Goal: Information Seeking & Learning: Learn about a topic

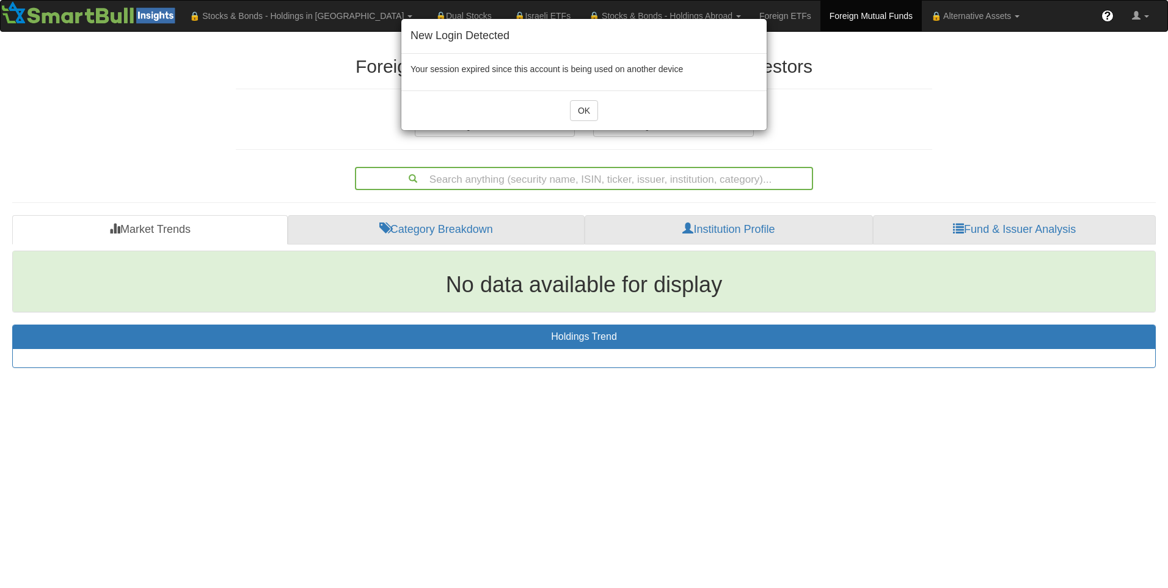
click at [969, 227] on div "New Login Detected Your session expired since this account is being used on ano…" at bounding box center [584, 294] width 1168 height 588
click at [584, 107] on button "OK" at bounding box center [584, 110] width 28 height 21
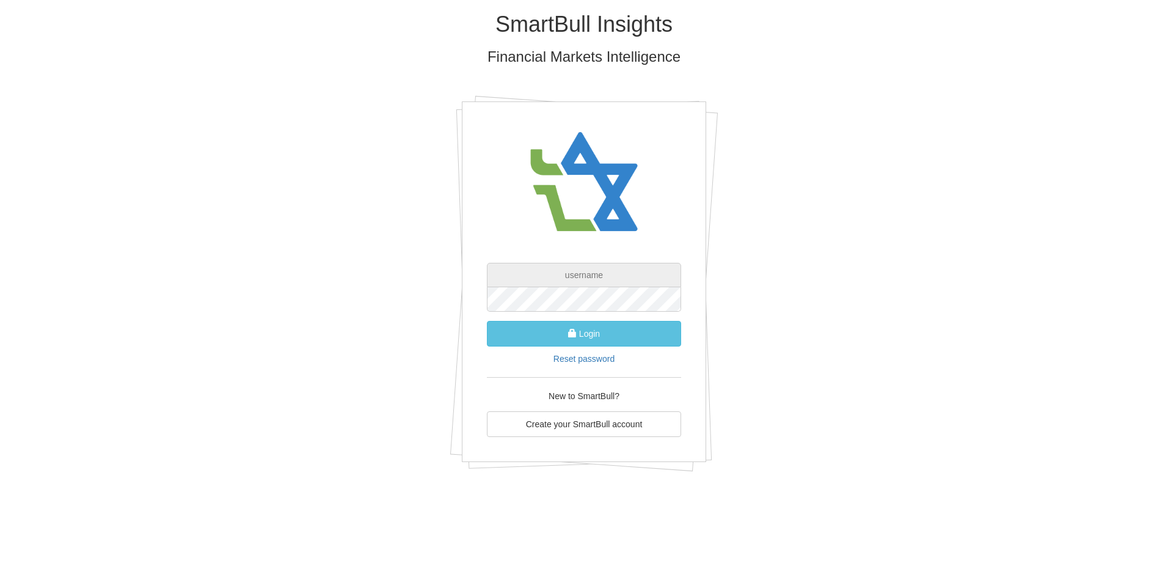
click at [539, 275] on input "text" at bounding box center [584, 275] width 194 height 24
click at [600, 275] on input "[EMAIL_ADDRESS][DOMAIN_NAME]" at bounding box center [584, 275] width 194 height 24
click at [606, 273] on input "[EMAIL_ADDRESS][DOMAIN_NAME]" at bounding box center [584, 275] width 194 height 24
type input "[EMAIL_ADDRESS][DOMAIN_NAME]"
click at [598, 338] on button "Login" at bounding box center [584, 334] width 194 height 26
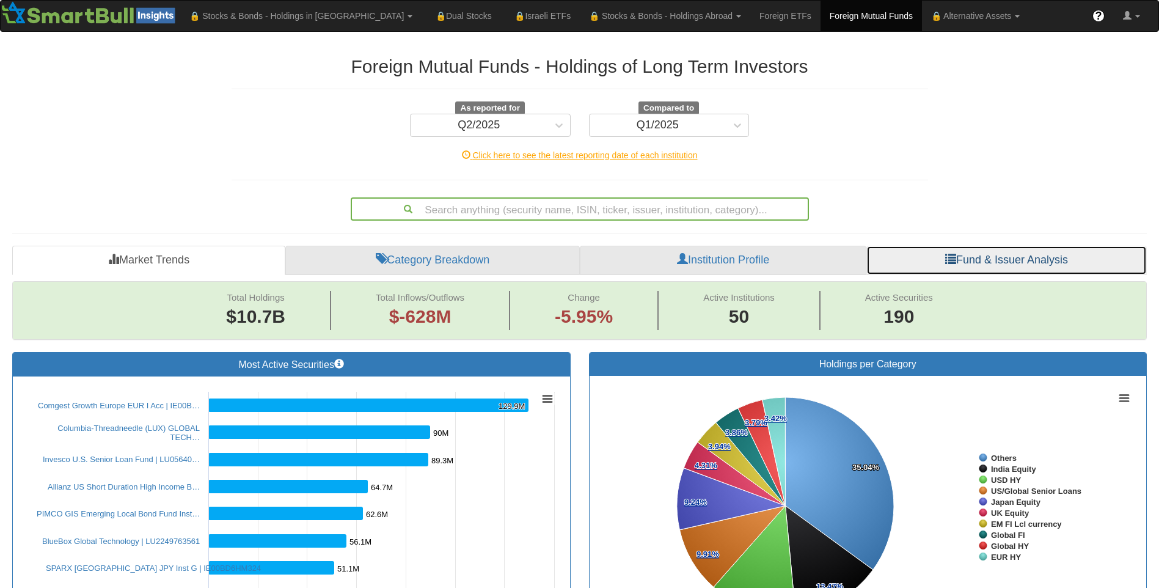
click at [1007, 255] on link "Fund & Issuer Analysis" at bounding box center [1006, 260] width 280 height 29
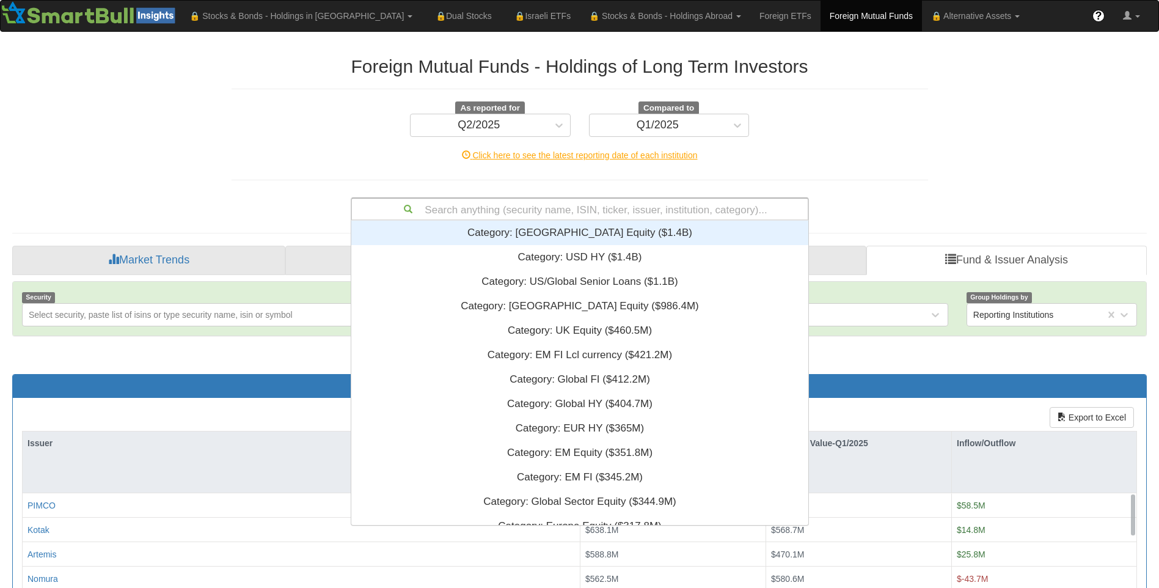
click at [445, 205] on div "Search anything (security name, ISIN, ticker, issuer, institution, category)..." at bounding box center [580, 209] width 456 height 21
click at [445, 203] on div "Search anything (security name, ISIN, ticker, issuer, institution, category)..." at bounding box center [580, 209] width 456 height 21
click at [1098, 209] on div "Foreign Mutual Funds - Holdings of Long Term Investors As reported for Q2/2025 …" at bounding box center [579, 431] width 1153 height 775
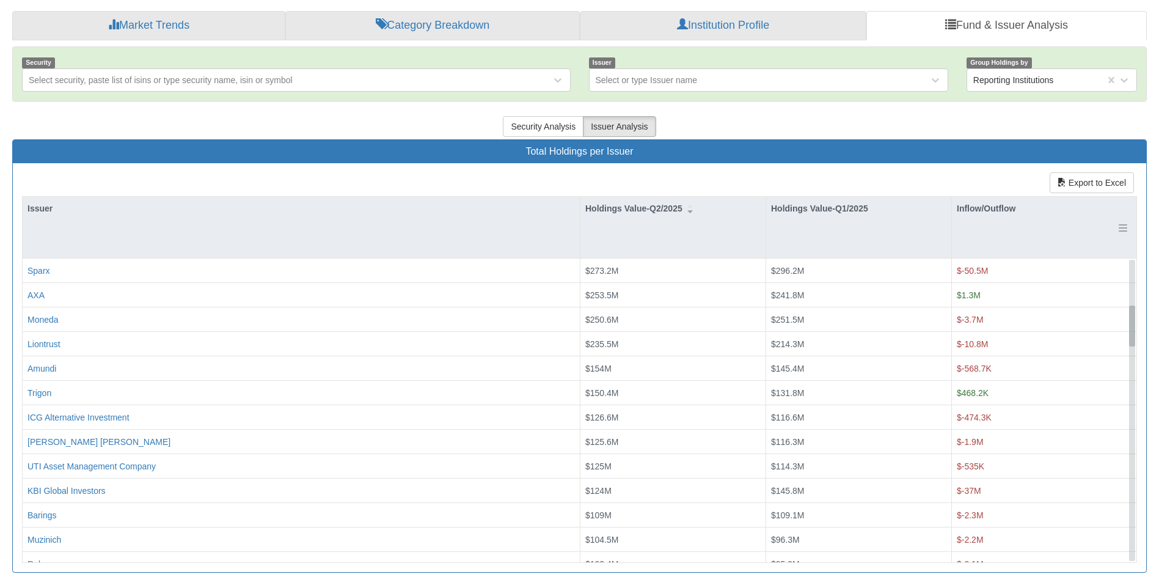
scroll to position [0, 0]
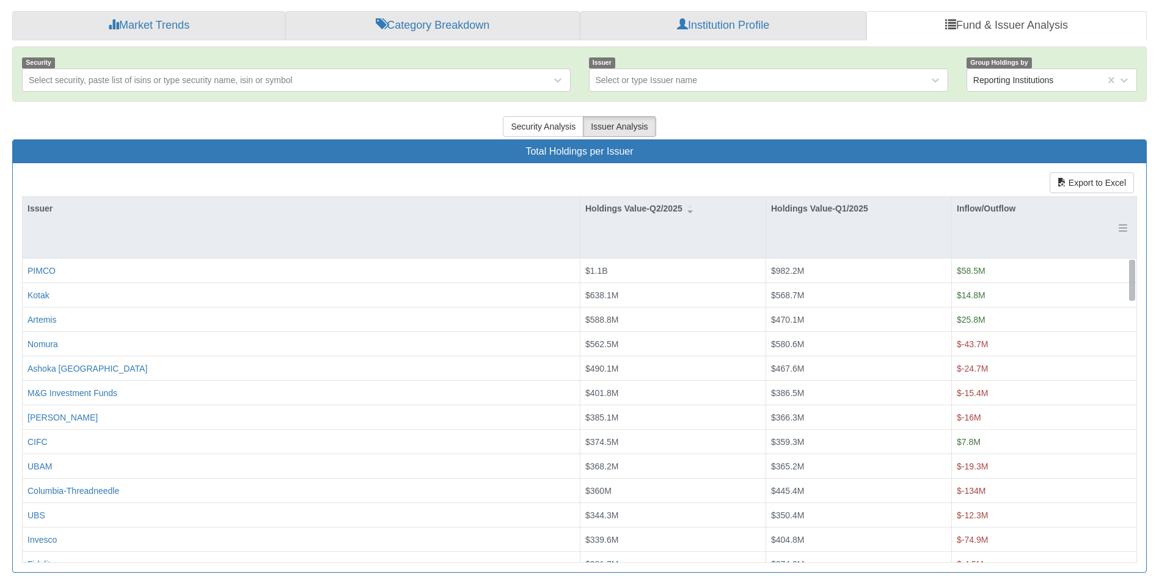
drag, startPoint x: 1131, startPoint y: 301, endPoint x: 1110, endPoint y: 233, distance: 70.5
click at [1110, 233] on div "Issuer Holdings Value-Q2/2025 Holdings Value-Q1/2025 Inflow/Outflow Kotak $638.…" at bounding box center [580, 379] width 1114 height 365
click at [1073, 177] on button "Export to Excel" at bounding box center [1092, 182] width 84 height 21
click at [176, 110] on div "Security Select security, paste list of isins or type security name, isin or sy…" at bounding box center [579, 309] width 1135 height 527
